Goal: Task Accomplishment & Management: Use online tool/utility

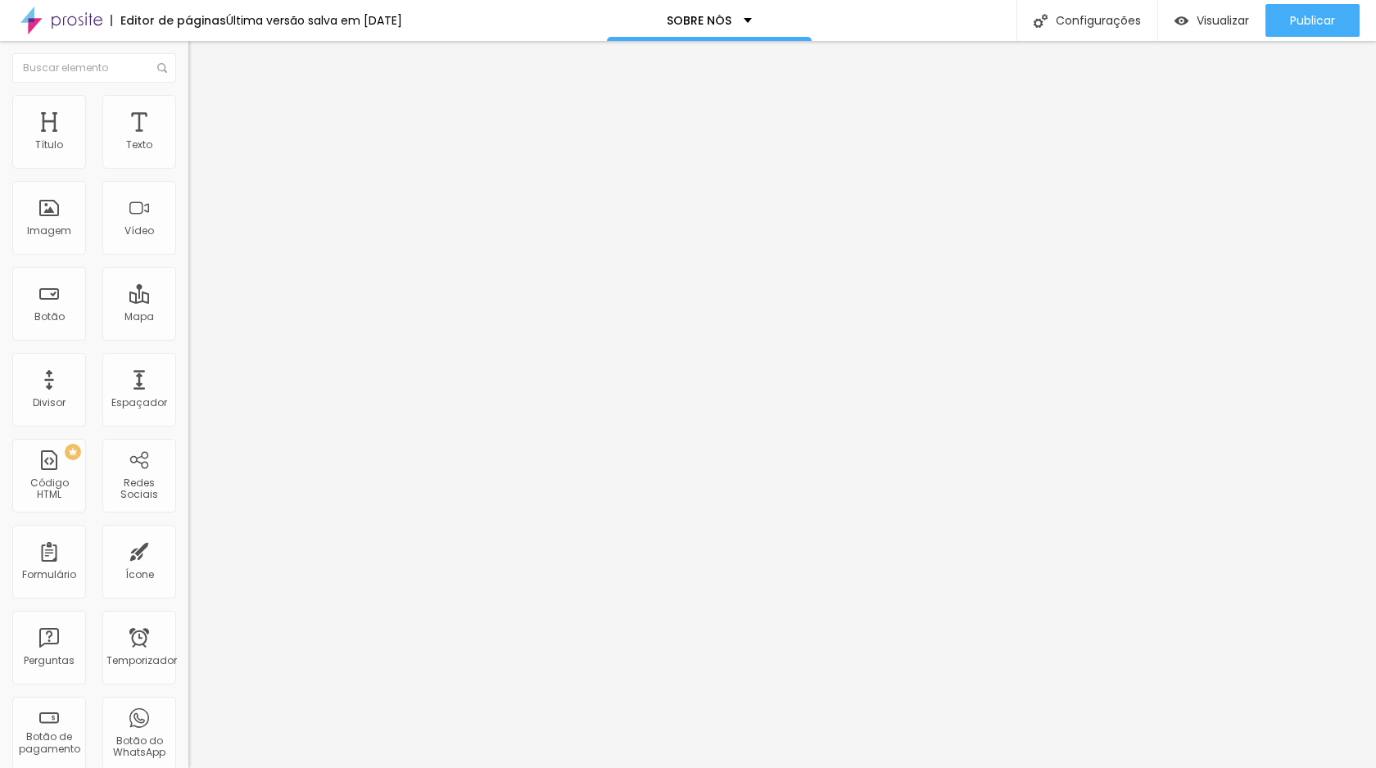
click at [203, 113] on font "Estilo" at bounding box center [215, 106] width 25 height 14
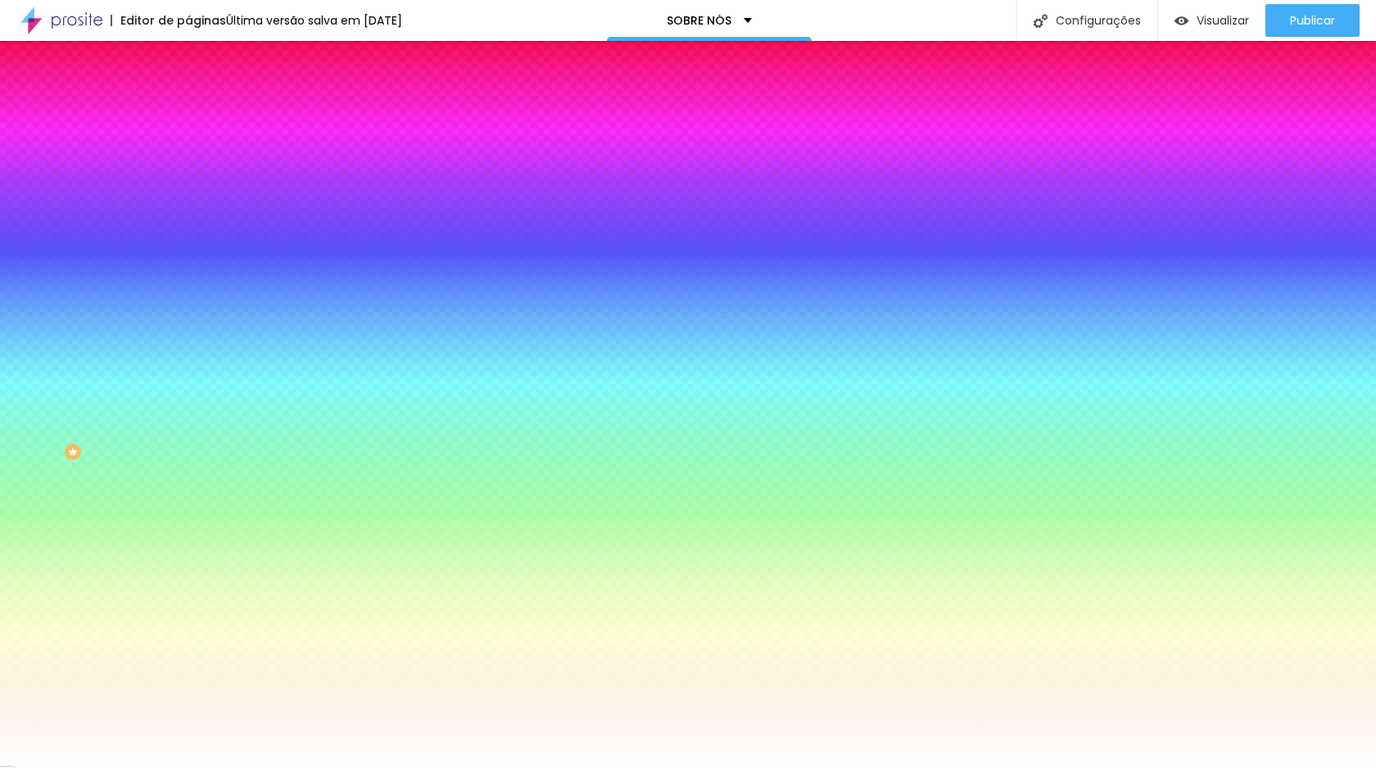
click at [188, 149] on div "Trocar imagem" at bounding box center [282, 143] width 188 height 11
click at [188, 170] on span "Nenhum" at bounding box center [209, 163] width 43 height 14
click at [202, 186] on span "Nenhum" at bounding box center [223, 179] width 43 height 14
click at [188, 196] on font "Paralaxe" at bounding box center [209, 189] width 43 height 14
click at [188, 180] on font "Nenhum" at bounding box center [209, 173] width 43 height 14
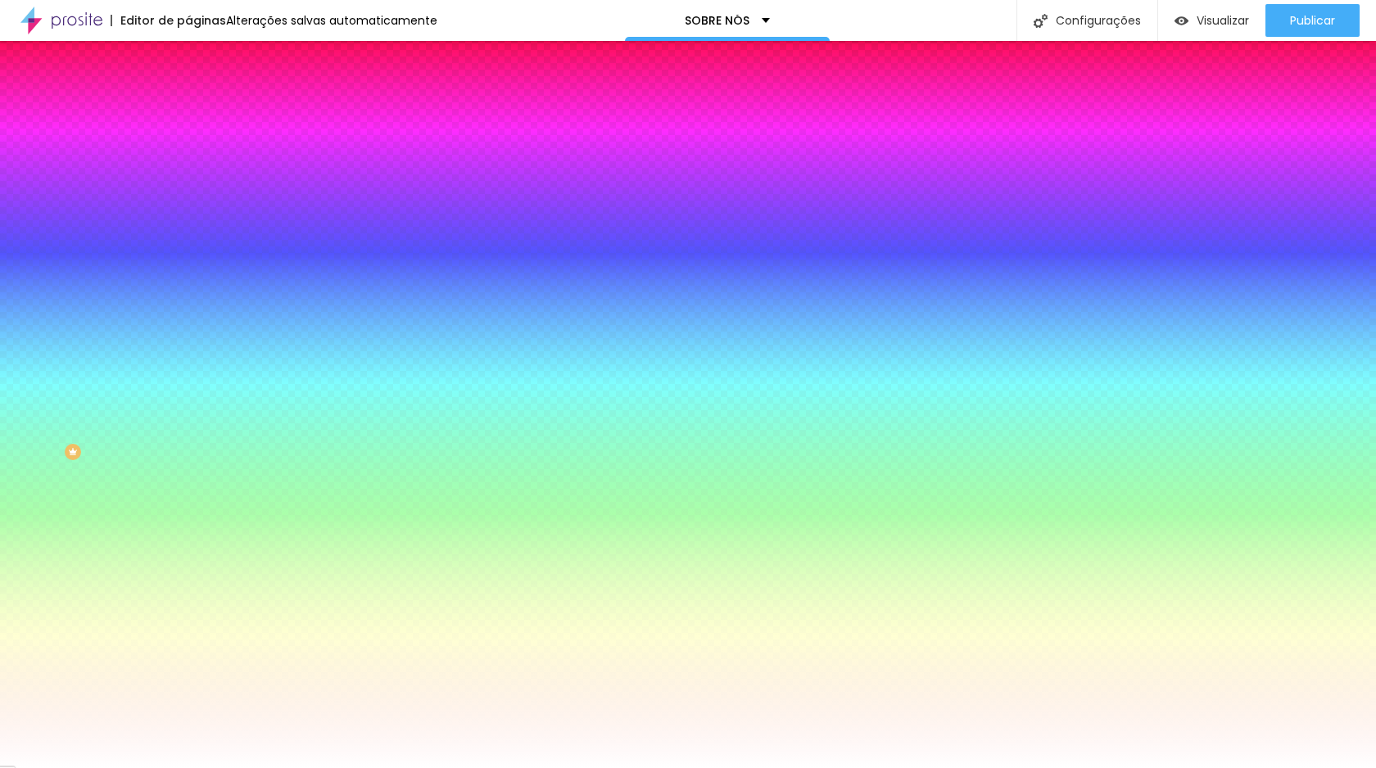
click at [188, 95] on li "Conteúdo" at bounding box center [282, 87] width 188 height 16
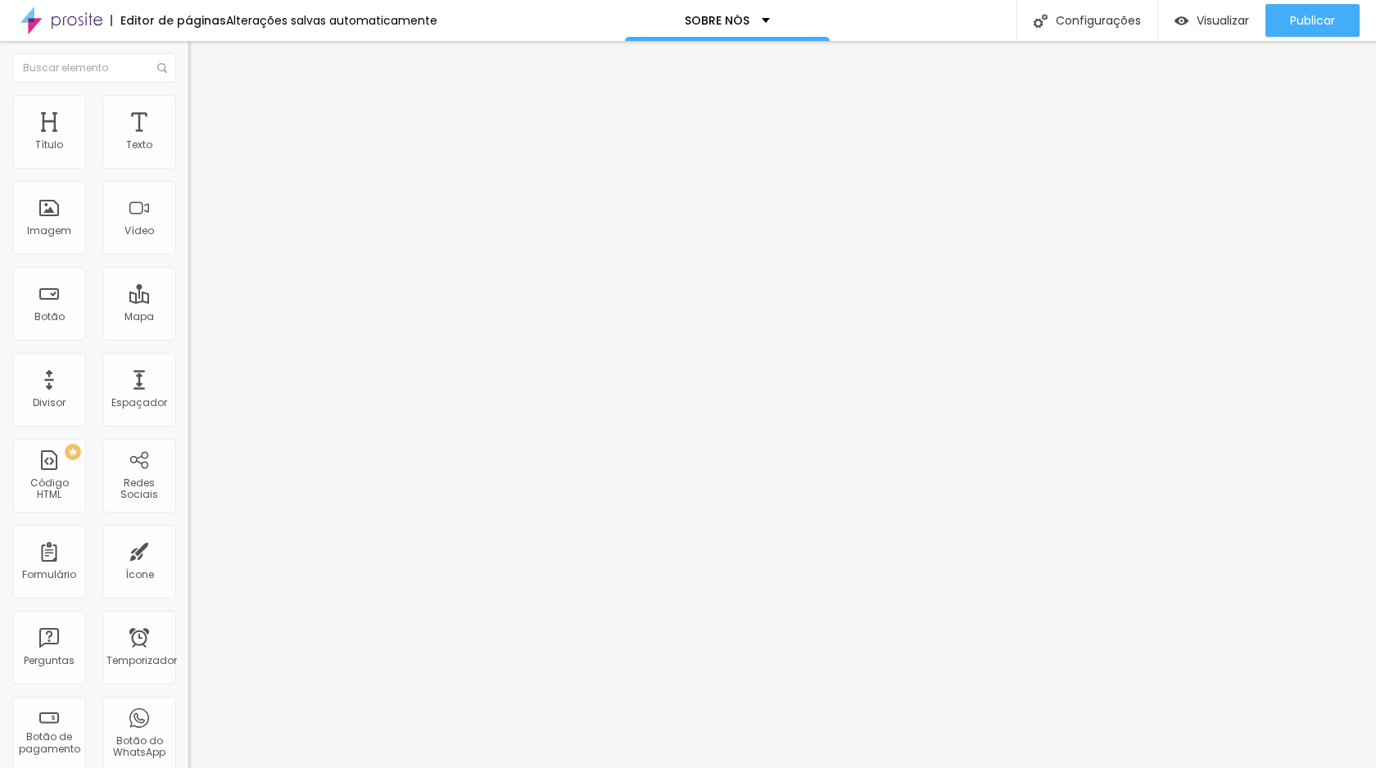
click at [203, 113] on font "Estilo" at bounding box center [215, 106] width 25 height 14
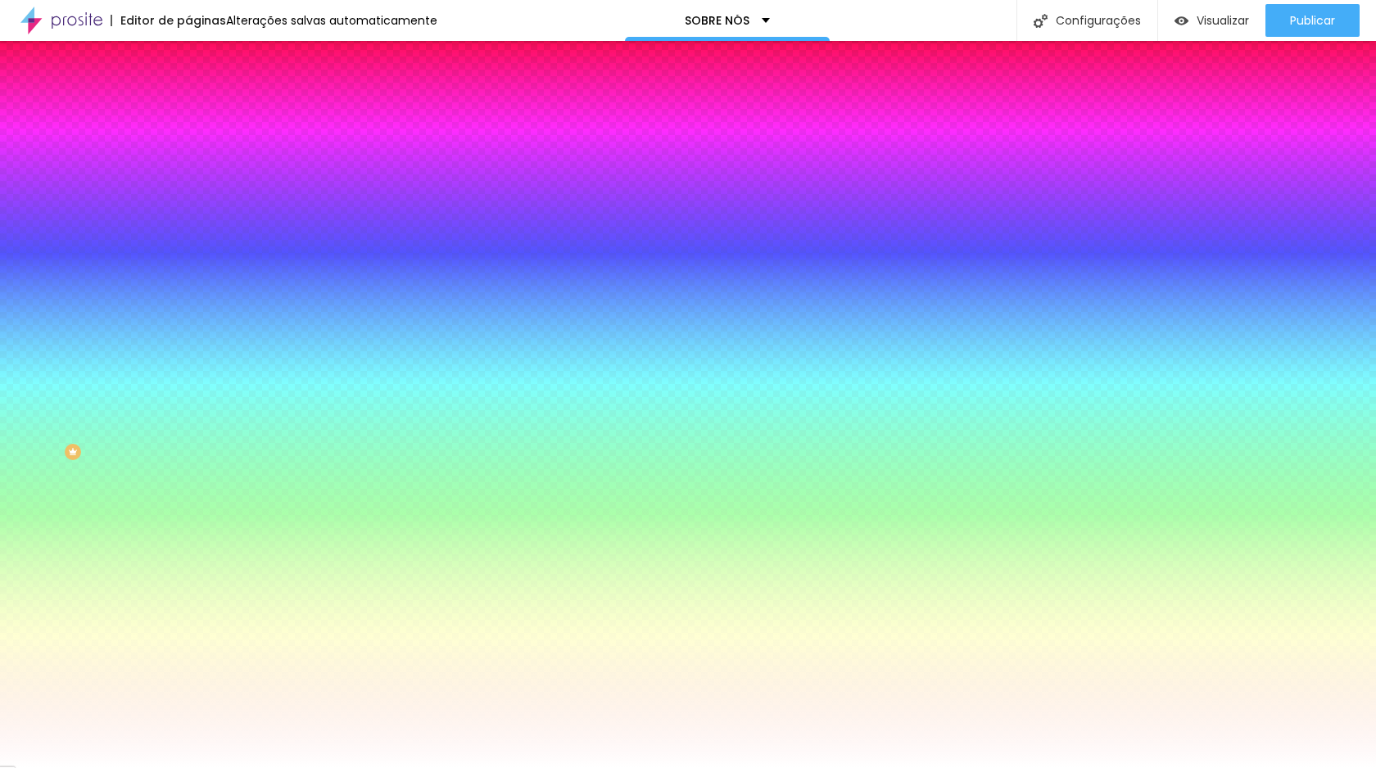
click at [188, 95] on li "Conteúdo" at bounding box center [282, 87] width 188 height 16
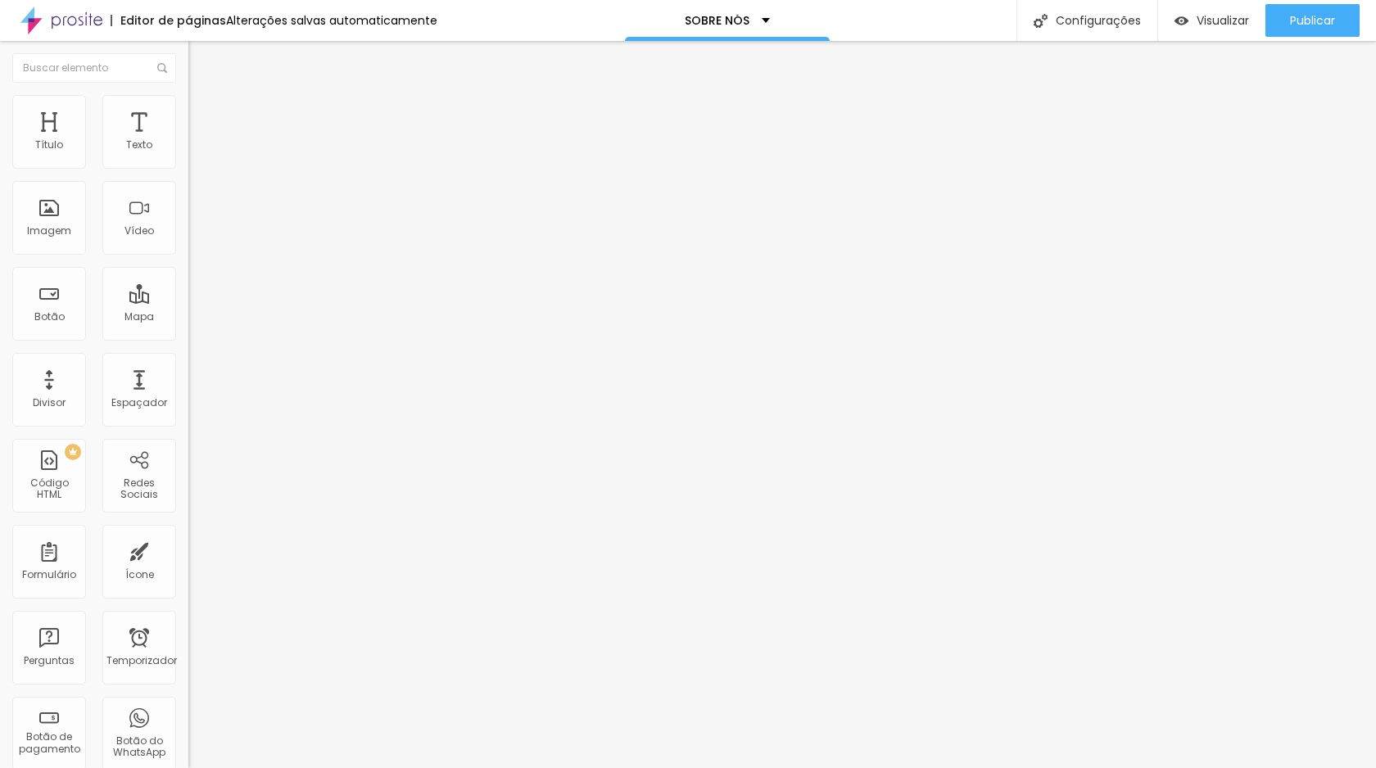
click at [188, 149] on font "Encaixotado" at bounding box center [220, 142] width 64 height 14
click at [188, 174] on font "Completo" at bounding box center [213, 168] width 50 height 14
click at [188, 159] on font "Encaixotado" at bounding box center [220, 152] width 64 height 14
click at [188, 174] on font "Completo" at bounding box center [213, 168] width 50 height 14
click at [188, 157] on div "Encaixotado" at bounding box center [282, 152] width 188 height 10
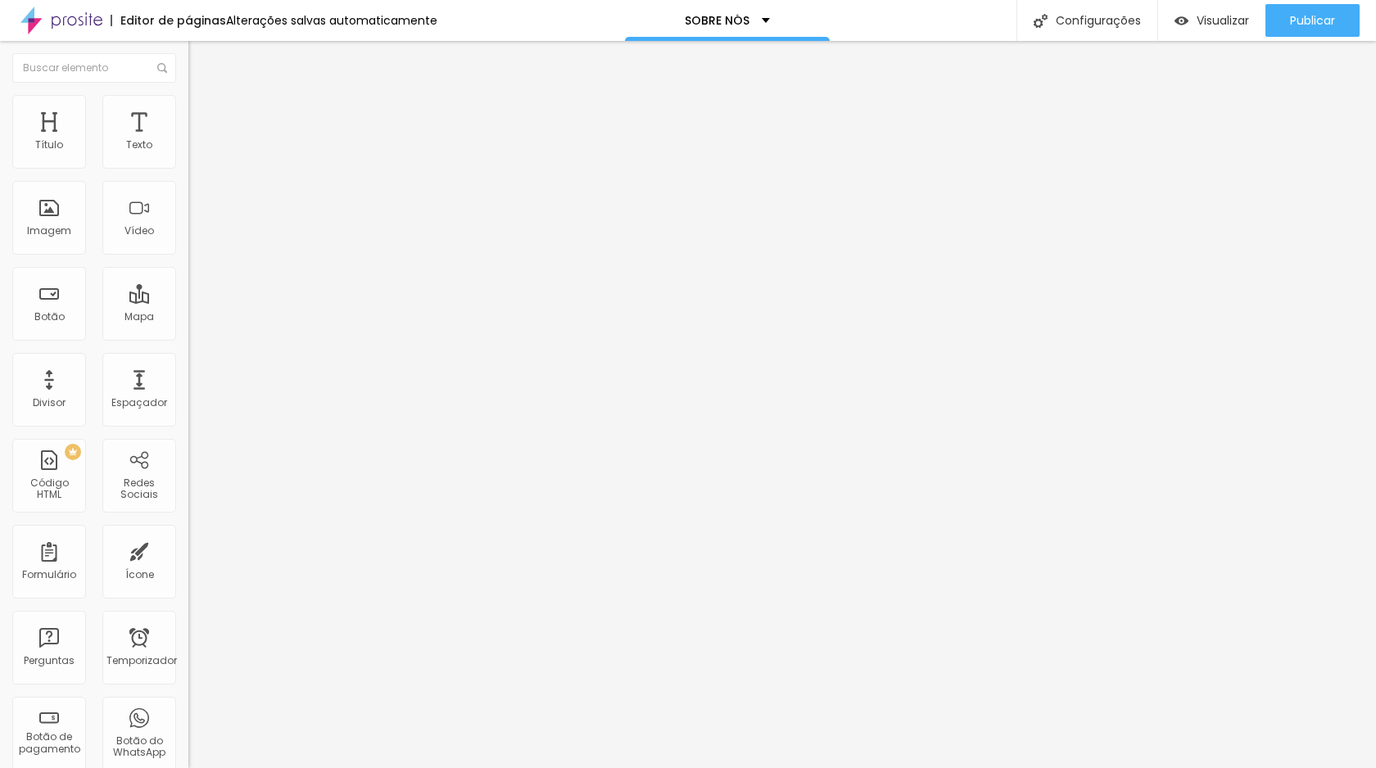
click at [188, 149] on font "Encaixotado" at bounding box center [220, 142] width 64 height 14
click at [201, 61] on img "button" at bounding box center [207, 59] width 13 height 13
click at [203, 111] on font "Avançado" at bounding box center [230, 106] width 54 height 14
click at [59, 21] on img at bounding box center [61, 20] width 82 height 41
click at [160, 136] on div "Texto" at bounding box center [139, 132] width 74 height 74
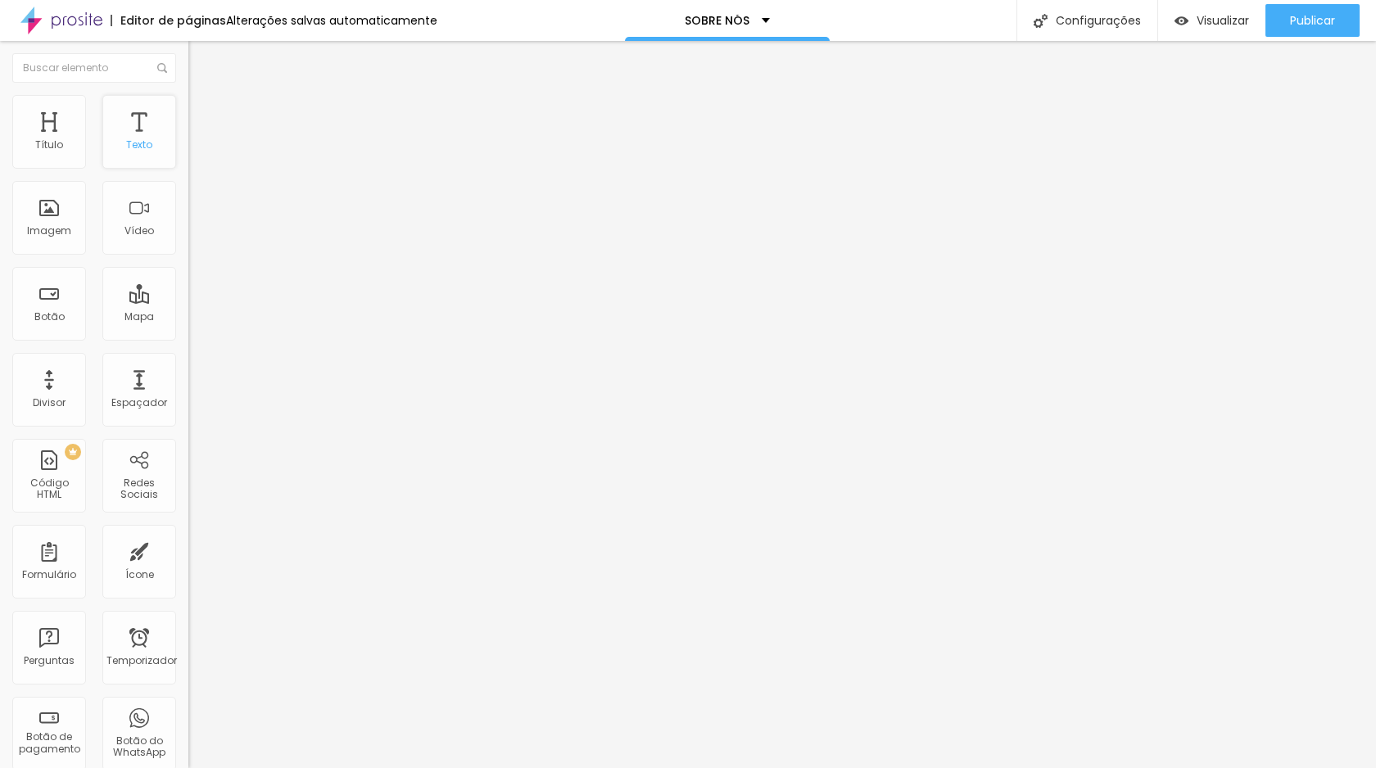
click at [152, 138] on font "Texto" at bounding box center [139, 145] width 26 height 14
click at [203, 113] on font "Avançado" at bounding box center [230, 106] width 54 height 14
click at [201, 64] on div "Editar nulo" at bounding box center [243, 59] width 85 height 13
click at [203, 111] on font "Avançado" at bounding box center [230, 106] width 54 height 14
click at [201, 61] on div "Editar nulo" at bounding box center [243, 59] width 85 height 13
